Goal: Information Seeking & Learning: Learn about a topic

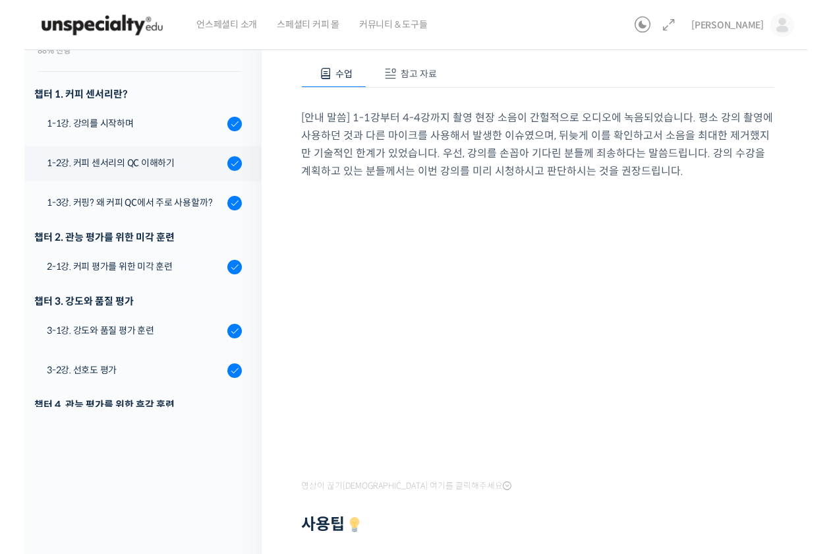
scroll to position [232, 0]
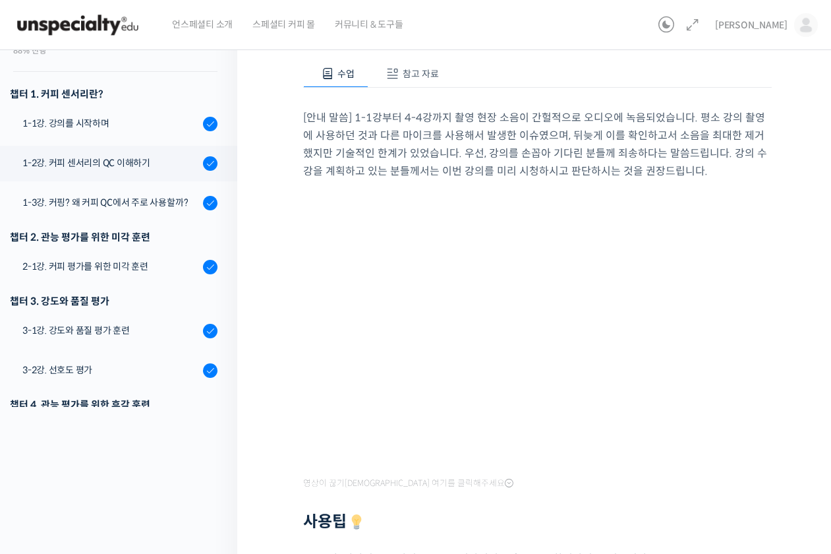
scroll to position [232, 0]
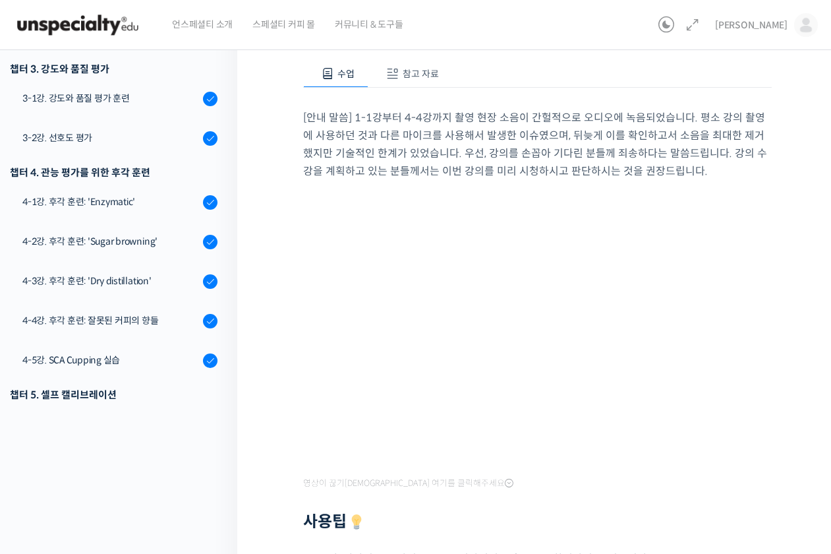
click at [431, 195] on div at bounding box center [537, 189] width 469 height 13
click at [443, 167] on p "[안내 말씀] 1-1강부터 4-4강까지 촬영 현장 소음이 간헐적으로 오디오에 녹음되었습니다. 평소 강의 촬영에 사용하던 것과 다른 마이크를 사…" at bounding box center [537, 144] width 469 height 71
click at [487, 192] on div at bounding box center [537, 189] width 469 height 13
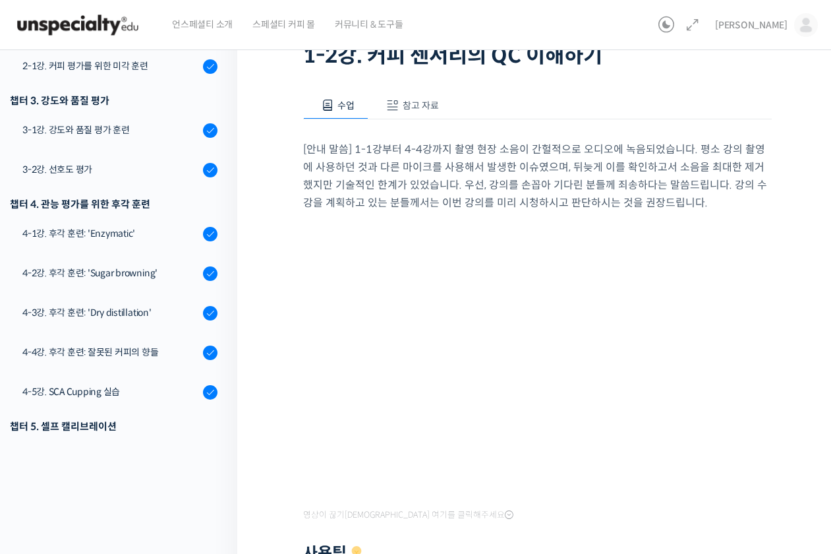
scroll to position [171, 0]
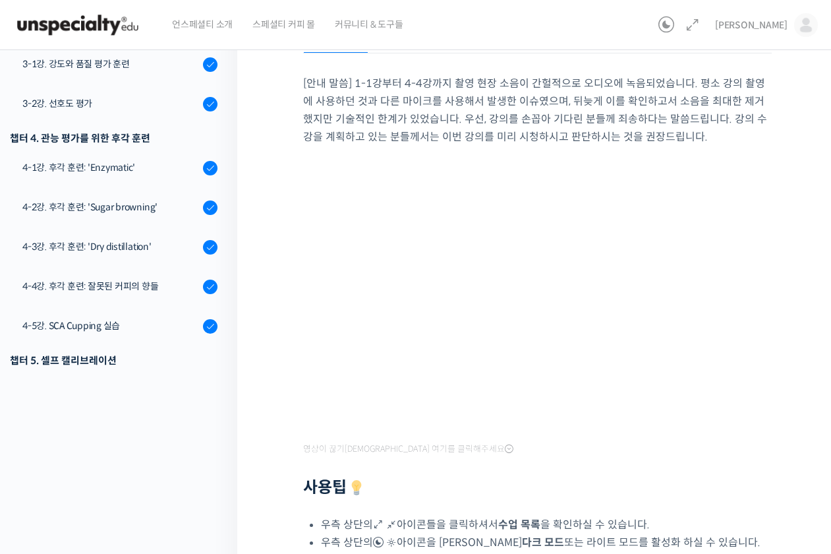
click at [537, 481] on h2 "사용팁" at bounding box center [537, 488] width 469 height 20
click at [442, 138] on p "[안내 말씀] 1-1강부터 4-4강까지 촬영 현장 소음이 간헐적으로 오디오에 녹음되었습니다. 평소 강의 촬영에 사용하던 것과 다른 마이크를 사…" at bounding box center [537, 110] width 469 height 71
click at [276, 387] on div "초중급 커피 센서리를 모두 한 강의로, 월드 심사위원의 센서리 클래스 1-2강. 커피 센서리의 QC 이해하기 완료함 수업 2 / 17 완료함 …" at bounding box center [537, 310] width 601 height 882
click at [556, 457] on div "[안내 말씀] 1-1강부터 4-4강까지 촬영 현장 소음이 간헐적으로 오디오에 녹음되었습니다. 평소 강의 촬영에 사용하던 것과 다른 마이크를 사…" at bounding box center [537, 357] width 469 height 609
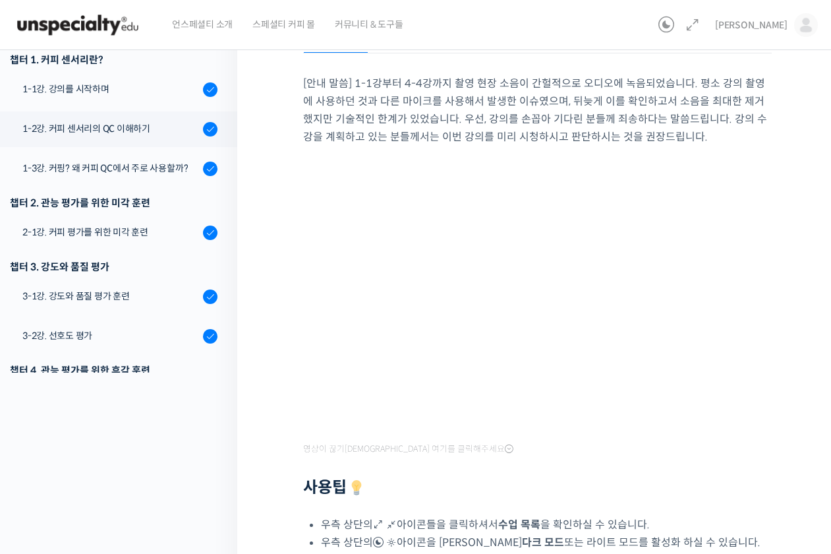
scroll to position [232, 0]
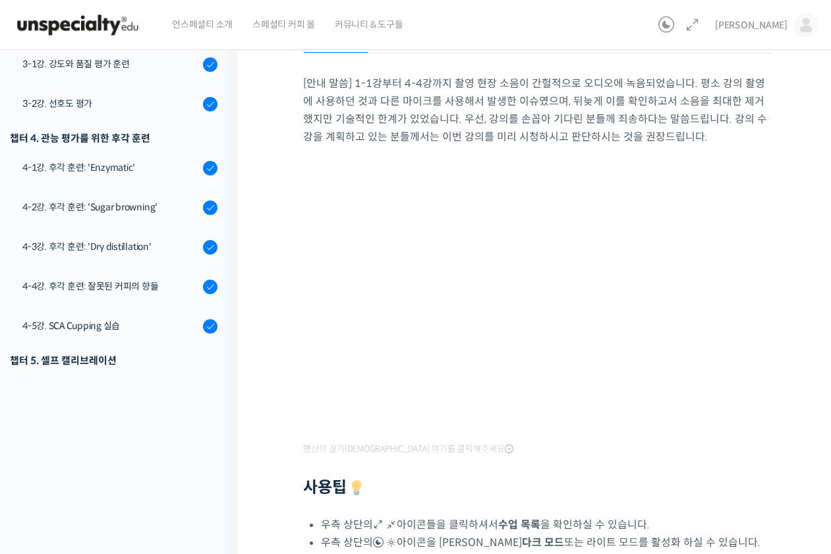
click at [239, 434] on div "초중급 커피 센서리를 모두 한 강의로, 월드 심사위원의 센서리 클래스 1-2강. 커피 센서리의 QC 이해하기 완료함 수업 2 / 17 완료함 …" at bounding box center [537, 310] width 601 height 882
click at [659, 461] on div at bounding box center [537, 468] width 469 height 20
drag, startPoint x: 659, startPoint y: 461, endPoint x: 665, endPoint y: 462, distance: 6.7
click at [665, 462] on div at bounding box center [537, 468] width 469 height 20
click at [554, 474] on div at bounding box center [537, 468] width 469 height 20
